Goal: Task Accomplishment & Management: Complete application form

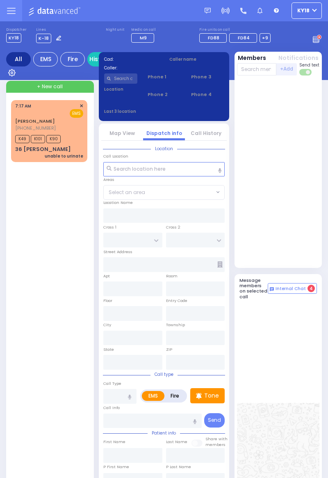
click at [48, 87] on span "+ New call" at bounding box center [50, 86] width 26 height 7
select select
radio input "true"
select select
type input "07:38"
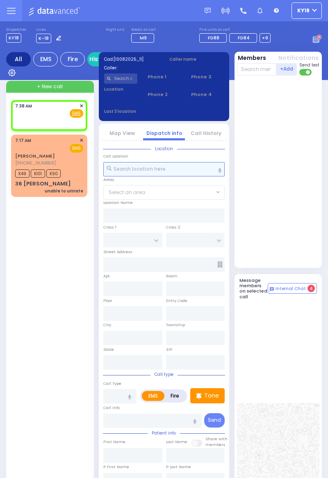
select select
radio input "true"
select select
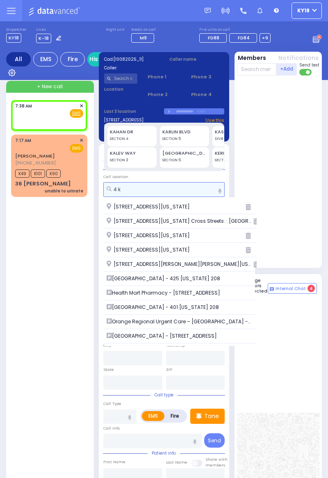
type input "4 k"
click at [185, 219] on span "[STREET_ADDRESS][US_STATE] Cross Streets: : [GEOGRAPHIC_DATA]" at bounding box center [180, 220] width 147 height 7
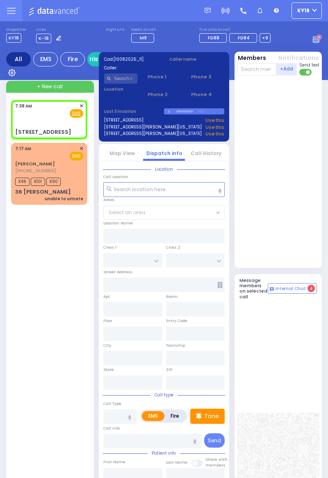
select select
radio input "true"
select select
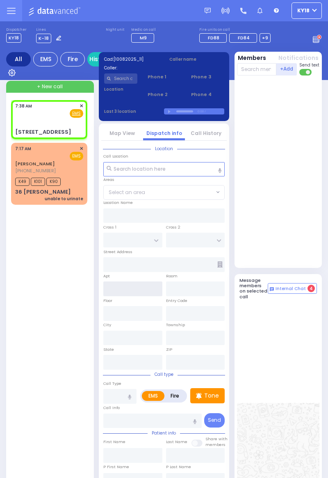
type input "KAHAN DR"
type input "GETZIL BERGER BLVD"
type input "[STREET_ADDRESS]"
type input "Monroe"
type input "[US_STATE]"
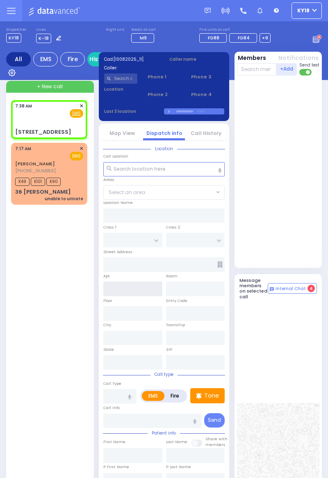
type input "10950 Cross Streets: : KAHAN DR/[GEOGRAPHIC_DATA]"
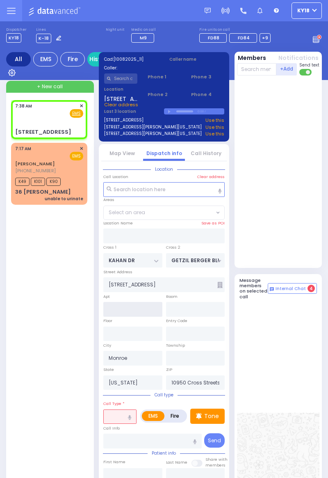
select select "SECTION 4"
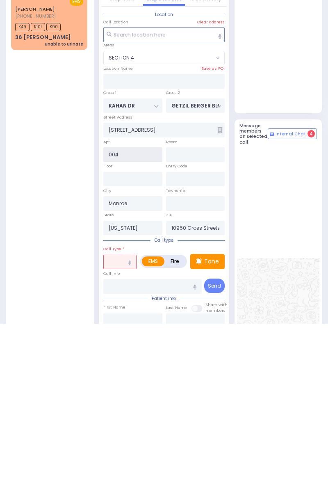
type input "004"
click at [125, 415] on button "button" at bounding box center [130, 417] width 14 height 15
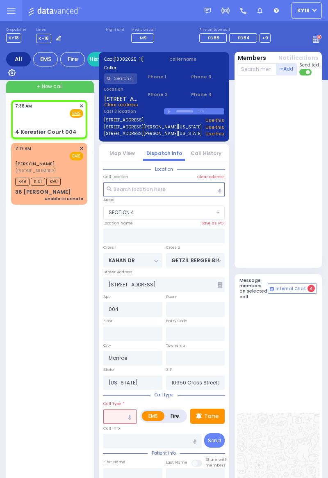
select select
radio input "true"
select select
select select "SECTION 4"
click at [118, 418] on input "text" at bounding box center [119, 416] width 33 height 15
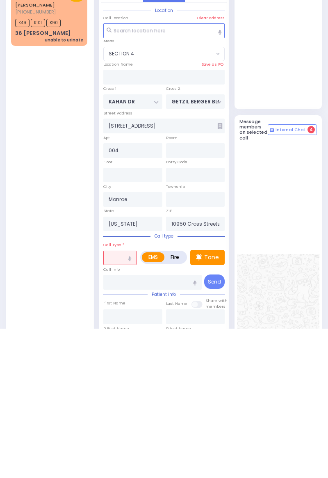
scroll to position [103, 0]
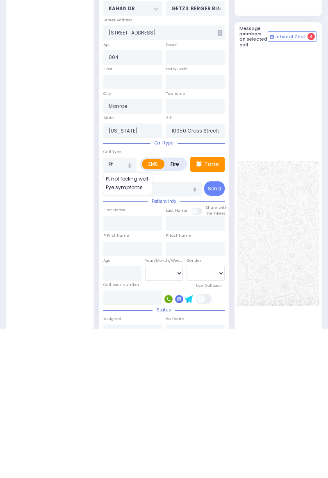
click at [128, 324] on span "Pt not feeling well" at bounding box center [128, 327] width 45 height 7
type input "Pt not feeling well"
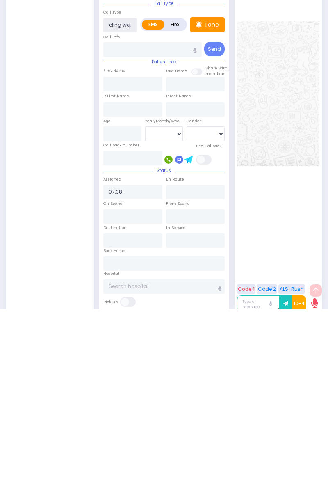
scroll to position [273, 0]
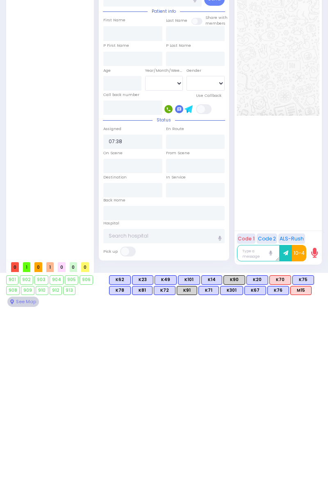
select select
radio input "true"
select select
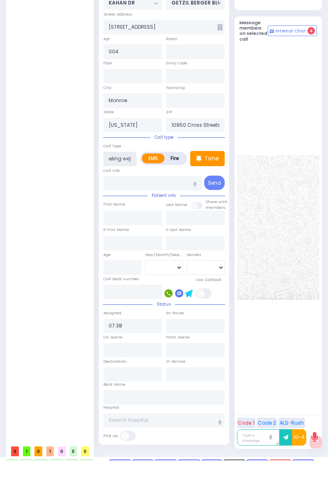
scroll to position [98, 0]
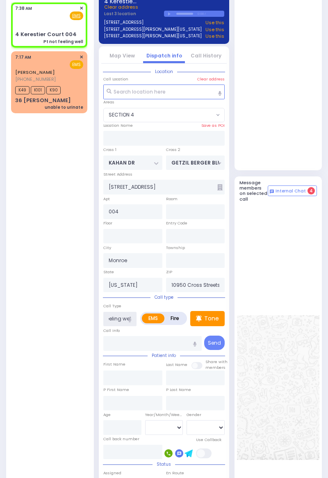
select select "SECTION 4"
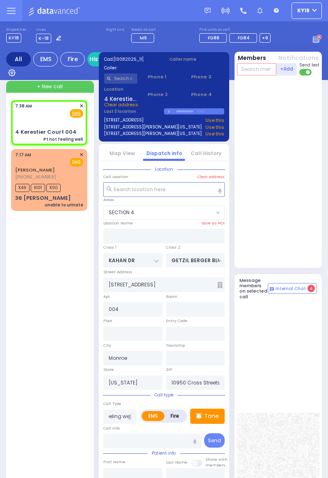
click at [252, 69] on input "text" at bounding box center [257, 69] width 40 height 12
select select
radio input "true"
select select
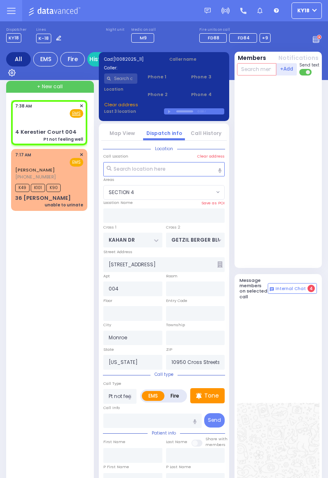
select select "SECTION 4"
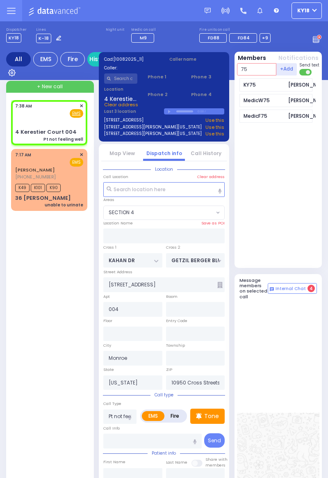
type input "75"
click at [272, 81] on div "KY75" at bounding box center [264, 84] width 41 height 7
click at [258, 66] on input "text" at bounding box center [257, 69] width 40 height 12
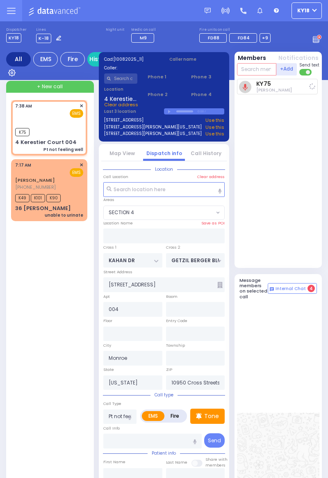
select select
radio input "true"
select select
type input "07:38"
select select "SECTION 4"
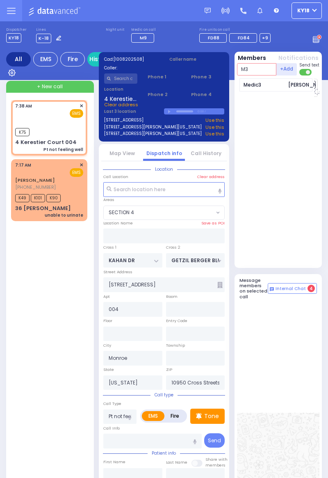
type input "M3"
click at [269, 86] on div "Medic3" at bounding box center [264, 84] width 41 height 7
click at [258, 66] on input "text" at bounding box center [257, 69] width 40 height 12
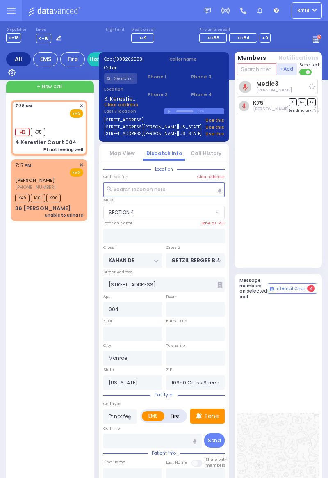
select select
radio input "true"
select select
select select "SECTION 4"
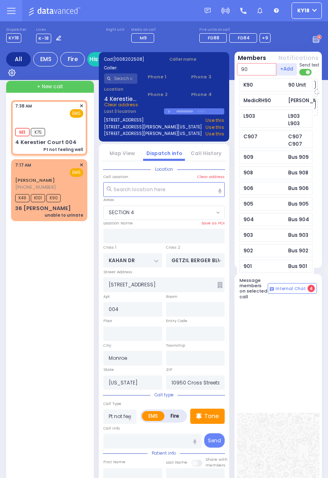
type input "90"
click at [270, 84] on div "K90" at bounding box center [264, 84] width 41 height 7
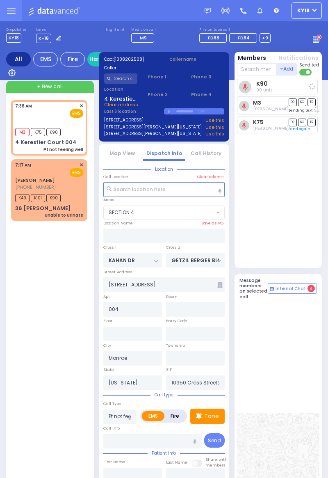
select select
radio input "true"
select select
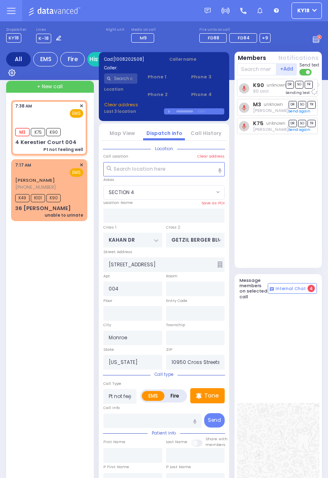
select select "SECTION 4"
